Goal: Information Seeking & Learning: Understand process/instructions

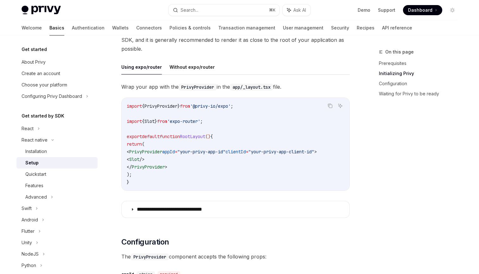
scroll to position [184, 0]
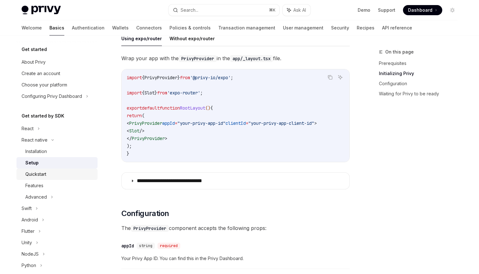
click at [48, 175] on div "Quickstart" at bounding box center [59, 174] width 68 height 8
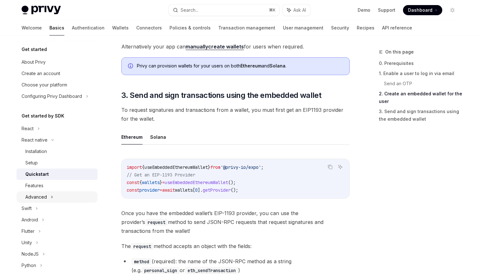
scroll to position [647, 0]
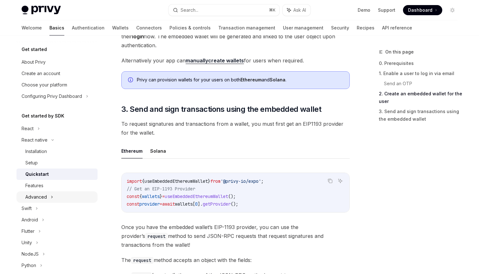
click at [55, 199] on div "Advanced" at bounding box center [56, 196] width 81 height 11
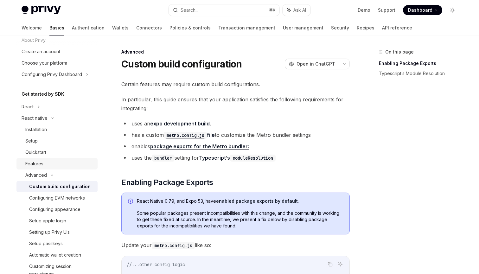
scroll to position [23, 0]
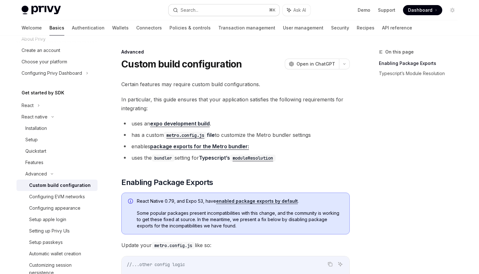
click at [193, 8] on div "Search..." at bounding box center [189, 10] width 18 height 8
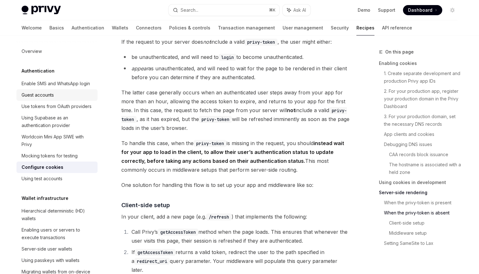
scroll to position [1382, 0]
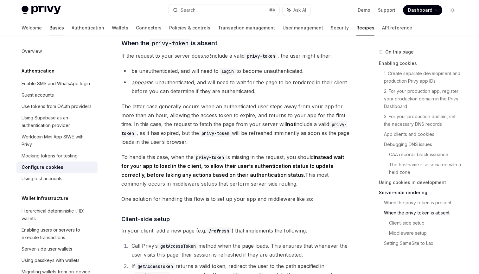
click at [49, 28] on link "Basics" at bounding box center [56, 27] width 15 height 15
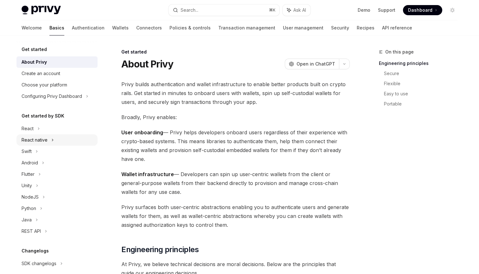
click at [47, 140] on div "React native" at bounding box center [56, 139] width 81 height 11
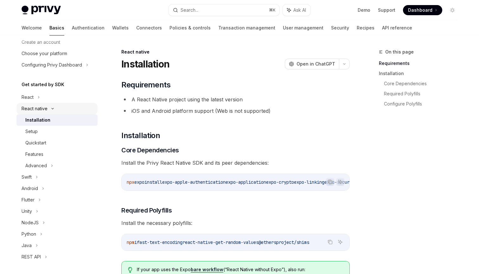
scroll to position [33, 0]
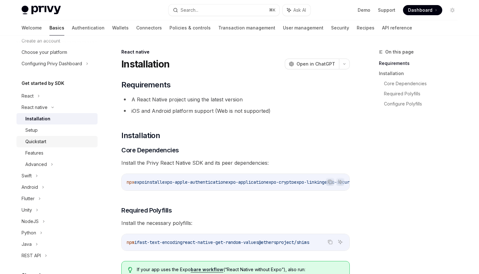
click at [47, 140] on div "Quickstart" at bounding box center [59, 142] width 68 height 8
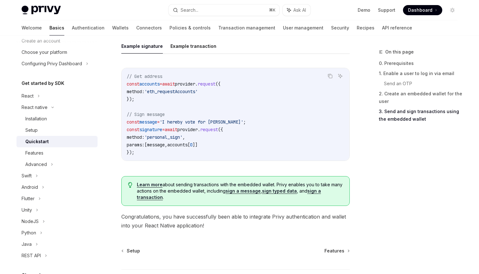
scroll to position [965, 0]
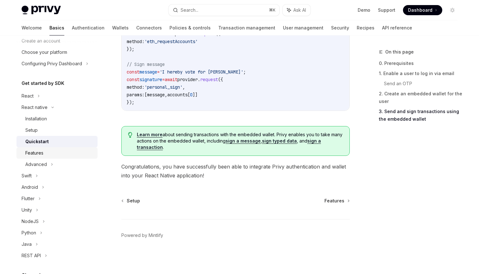
click at [54, 153] on div "Features" at bounding box center [59, 153] width 68 height 8
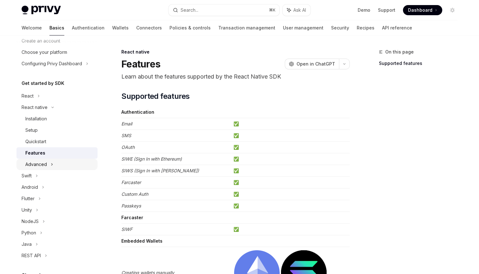
click at [55, 166] on div "Advanced" at bounding box center [56, 164] width 81 height 11
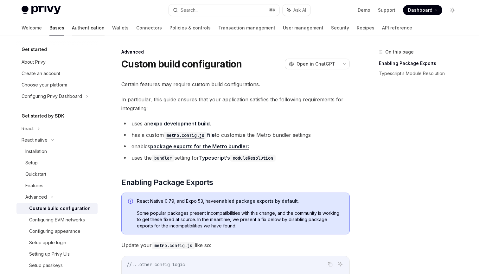
click at [72, 26] on link "Authentication" at bounding box center [88, 27] width 33 height 15
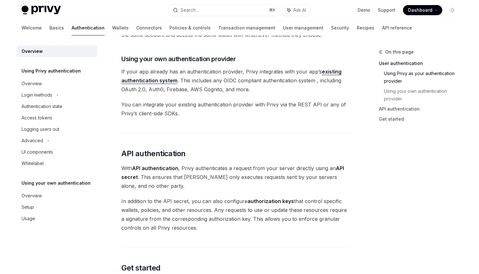
scroll to position [315, 0]
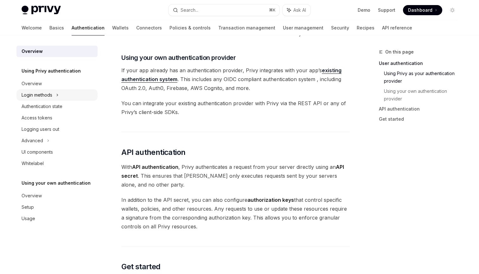
click at [54, 95] on div "Login methods" at bounding box center [56, 94] width 81 height 11
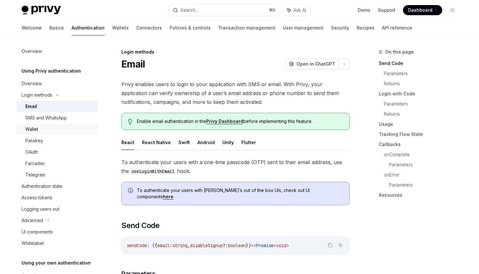
click at [52, 129] on div "Wallet" at bounding box center [59, 129] width 68 height 8
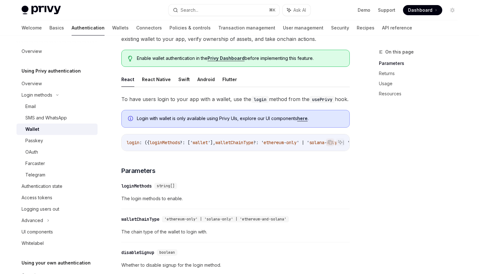
scroll to position [57, 0]
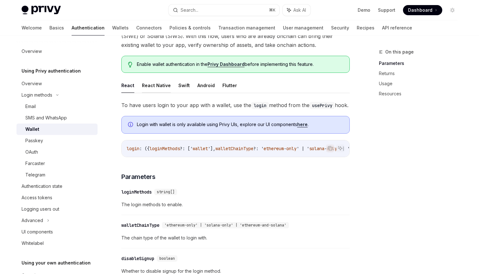
click at [157, 90] on button "React Native" at bounding box center [156, 85] width 29 height 15
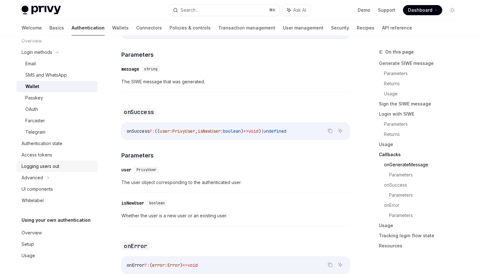
scroll to position [43, 0]
click at [53, 148] on link "Authentication state" at bounding box center [56, 143] width 81 height 11
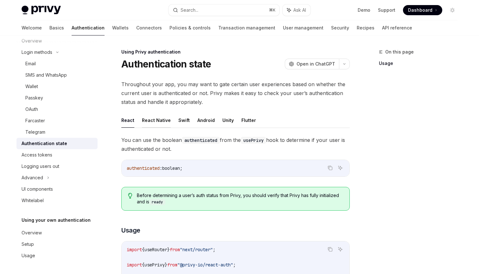
click at [157, 119] on button "React Native" at bounding box center [156, 120] width 29 height 15
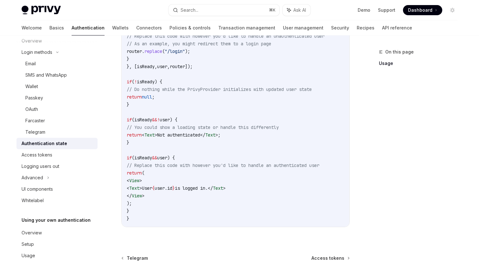
scroll to position [323, 0]
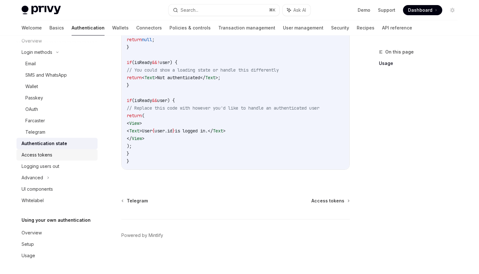
click at [43, 154] on div "Access tokens" at bounding box center [37, 155] width 31 height 8
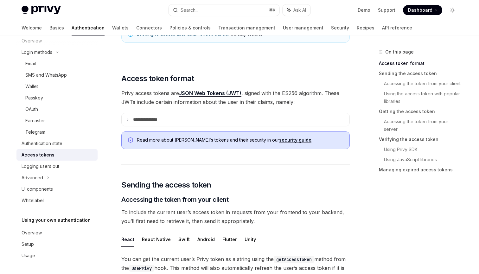
scroll to position [130, 0]
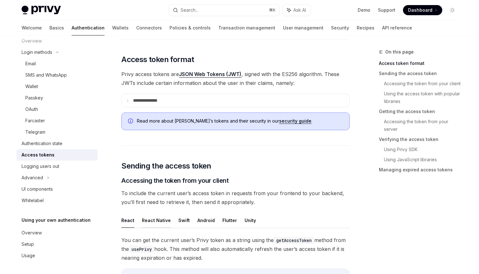
click at [151, 216] on button "React Native" at bounding box center [156, 220] width 29 height 15
type textarea "*"
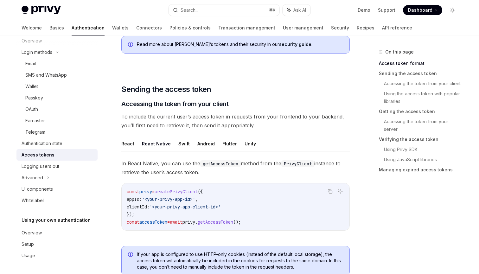
scroll to position [216, 0]
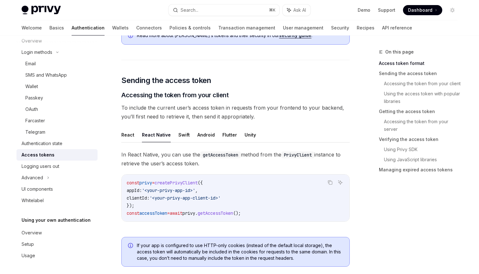
click at [182, 185] on span "createPrivyClient" at bounding box center [176, 183] width 43 height 6
copy span "createPrivyClient"
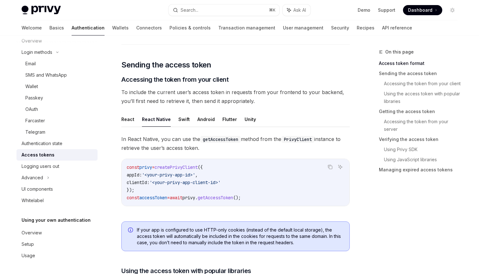
scroll to position [248, 0]
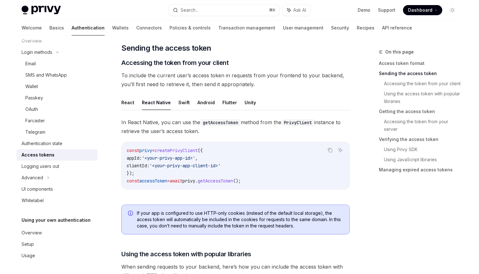
click at [250, 155] on code "const privy = createPrivyClient ({ appId: '<your-privy-app-id>' , clientId: '<y…" at bounding box center [236, 166] width 218 height 38
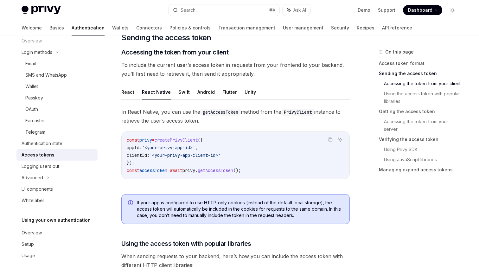
scroll to position [257, 0]
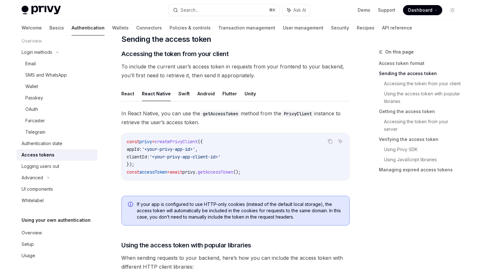
click at [182, 144] on span "createPrivyClient" at bounding box center [176, 142] width 43 height 6
copy span "createPrivyClient"
click at [186, 141] on span "createPrivyClient" at bounding box center [176, 142] width 43 height 6
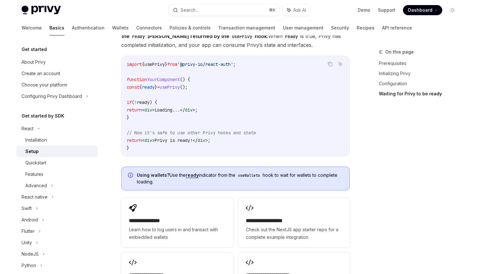
scroll to position [816, 0]
